Goal: Task Accomplishment & Management: Manage account settings

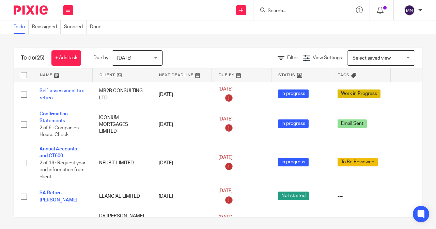
click at [279, 9] on input "Search" at bounding box center [297, 11] width 61 height 6
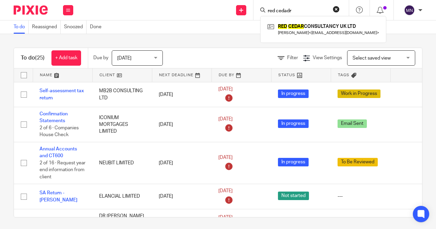
type input "red cedadr"
click button "submit" at bounding box center [0, 0] width 0 height 0
click at [312, 34] on link at bounding box center [323, 29] width 115 height 16
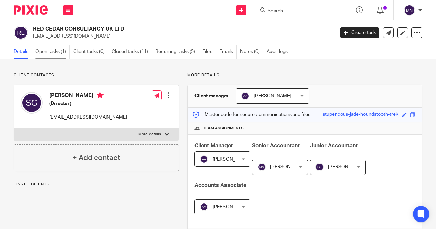
click at [39, 53] on link "Open tasks (1)" at bounding box center [52, 51] width 34 height 13
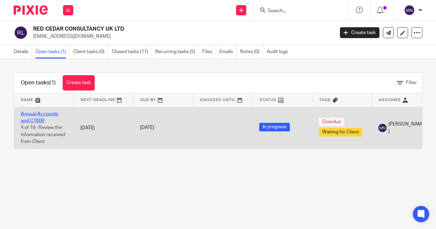
click at [35, 119] on link "Annual Accounts and CT600" at bounding box center [39, 118] width 37 height 12
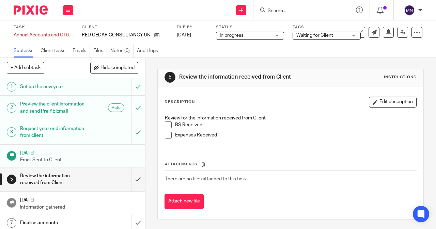
click at [311, 36] on span "Waiting for Client" at bounding box center [314, 35] width 37 height 5
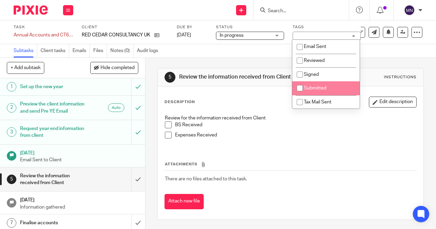
scroll to position [70, 0]
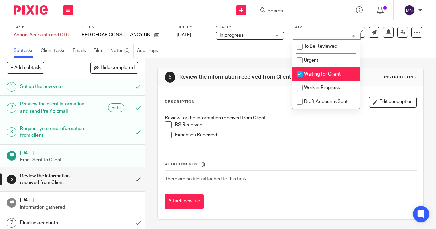
click at [302, 74] on input "checkbox" at bounding box center [299, 74] width 13 height 13
checkbox input "false"
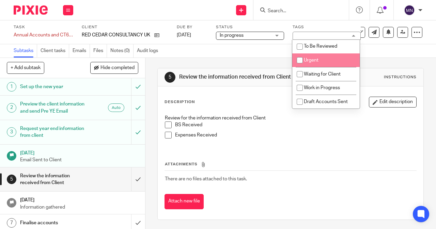
scroll to position [35, 0]
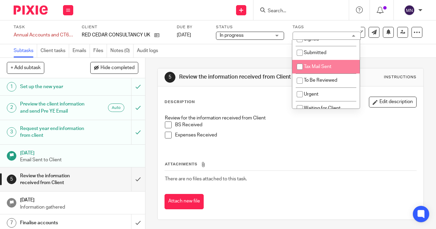
click at [311, 68] on span "Tax Mail Sent" at bounding box center [318, 66] width 28 height 5
checkbox input "true"
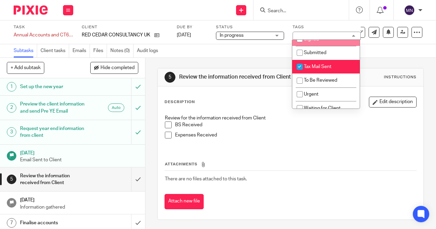
click at [321, 13] on input "Search" at bounding box center [297, 11] width 61 height 6
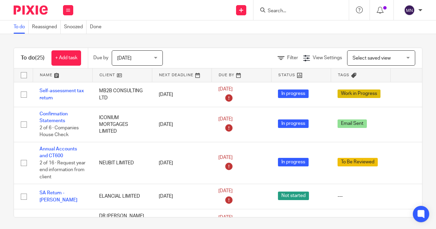
click at [289, 13] on input "Search" at bounding box center [297, 11] width 61 height 6
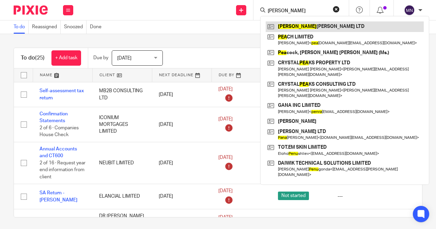
type input "[PERSON_NAME]"
click at [287, 30] on link at bounding box center [345, 26] width 158 height 10
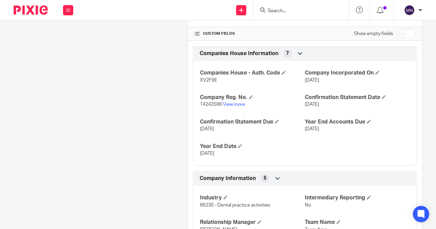
scroll to position [235, 0]
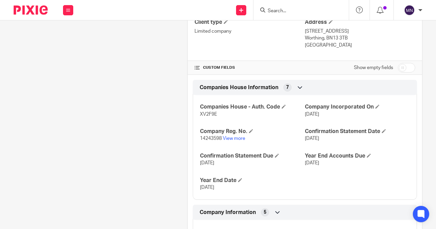
click at [398, 67] on input "checkbox" at bounding box center [406, 68] width 17 height 10
checkbox input "true"
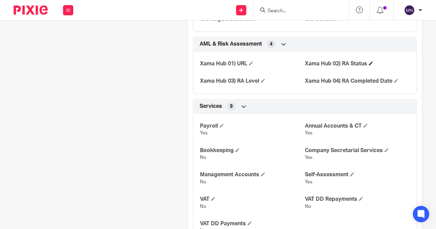
scroll to position [633, 0]
